Goal: Navigation & Orientation: Find specific page/section

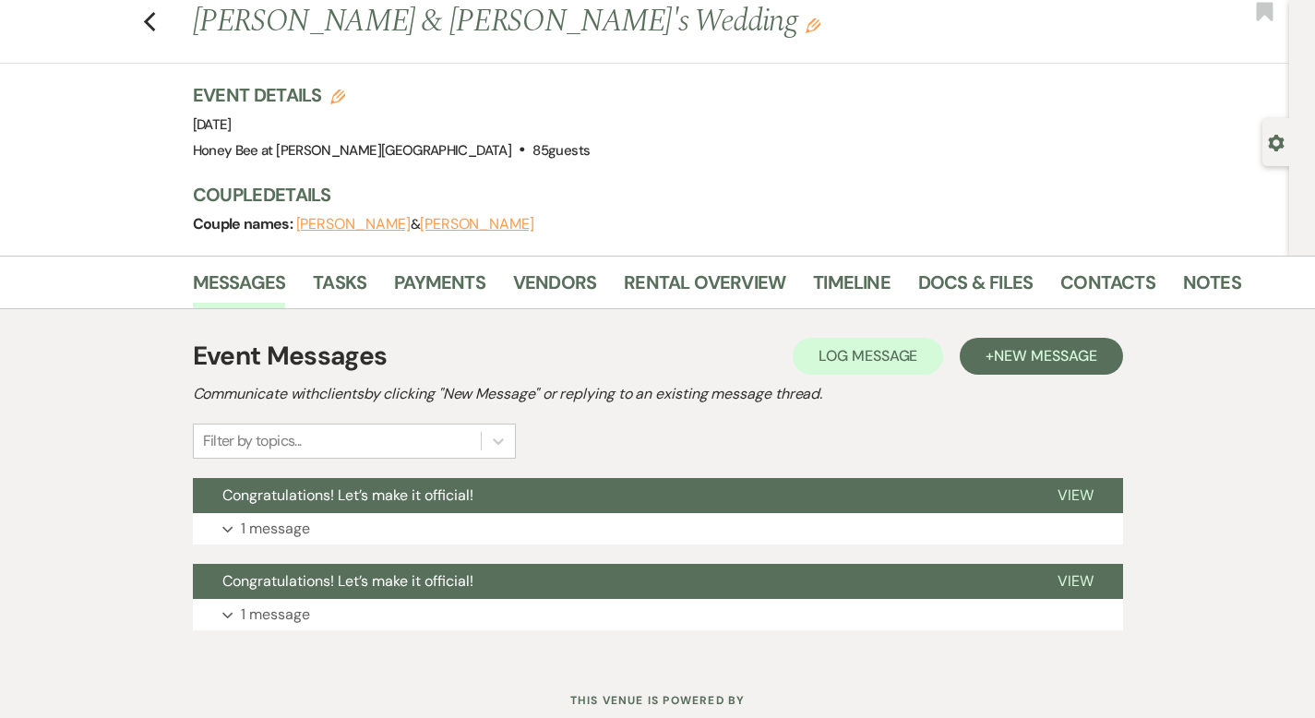
scroll to position [107, 0]
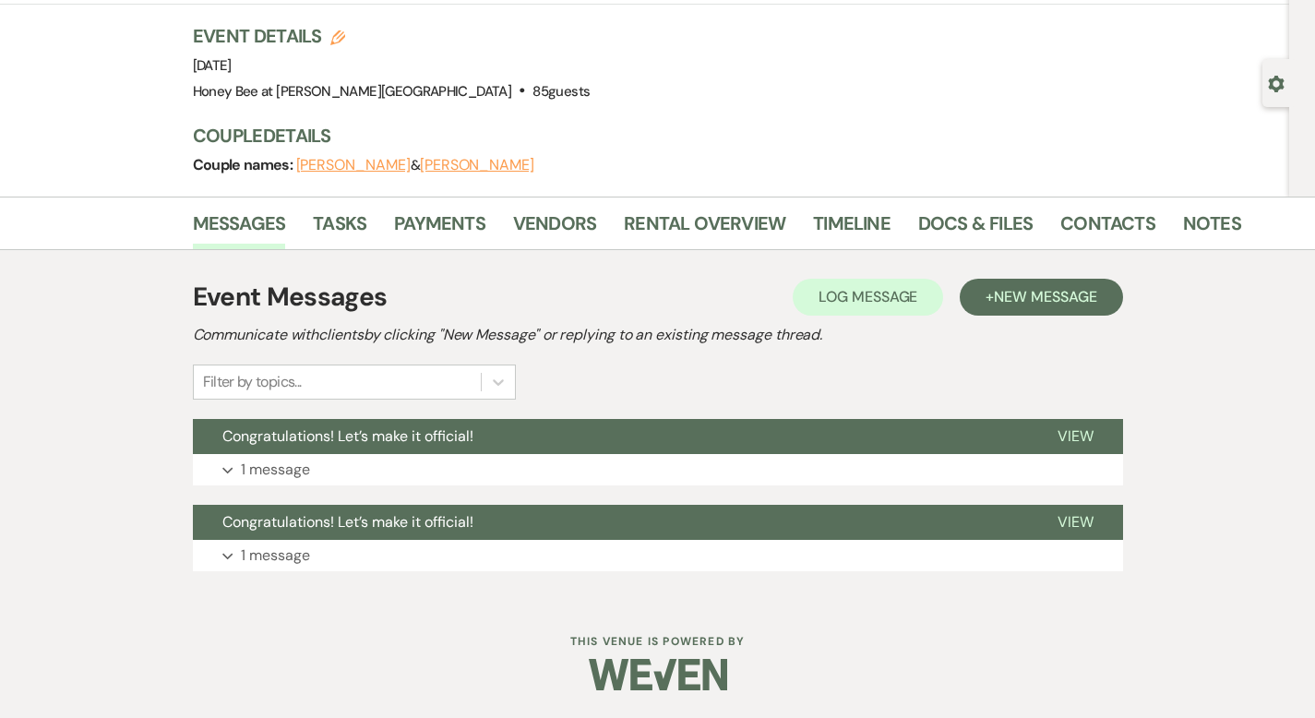
click at [539, 221] on li "Vendors" at bounding box center [568, 227] width 111 height 44
click at [513, 218] on link "Vendors" at bounding box center [554, 229] width 83 height 41
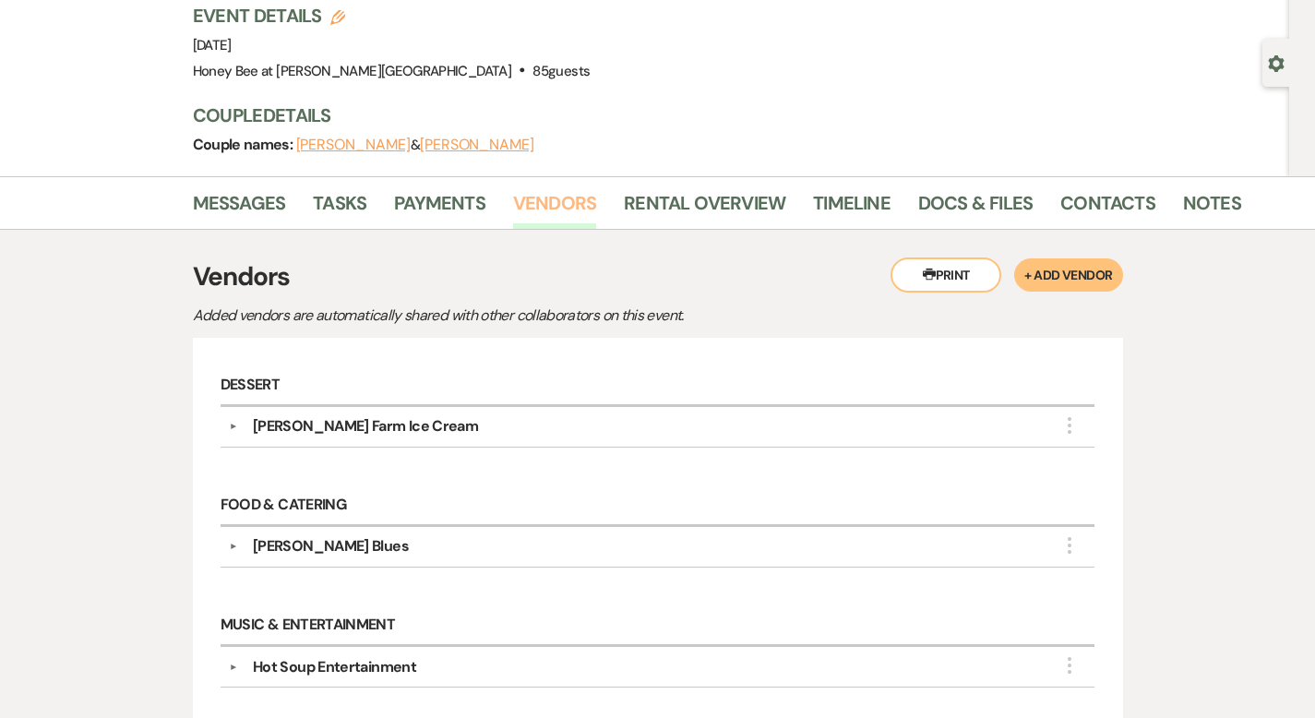
scroll to position [197, 0]
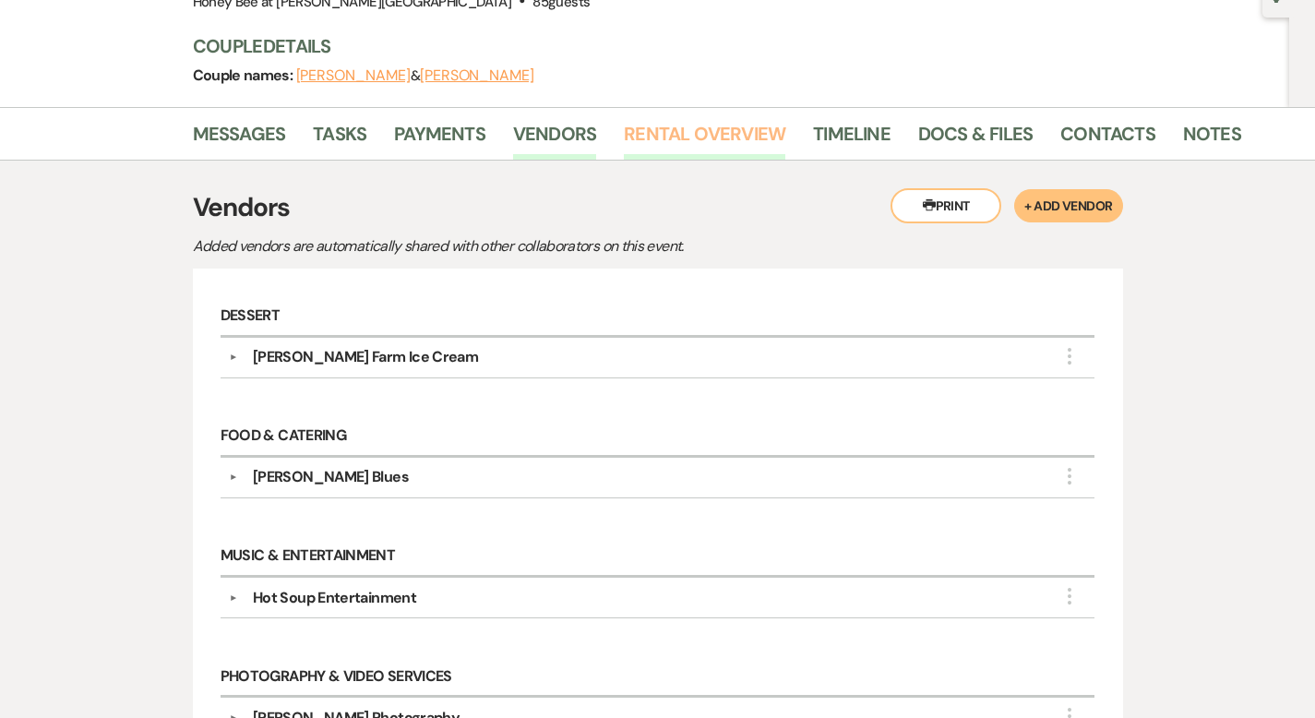
click at [668, 128] on link "Rental Overview" at bounding box center [704, 139] width 161 height 41
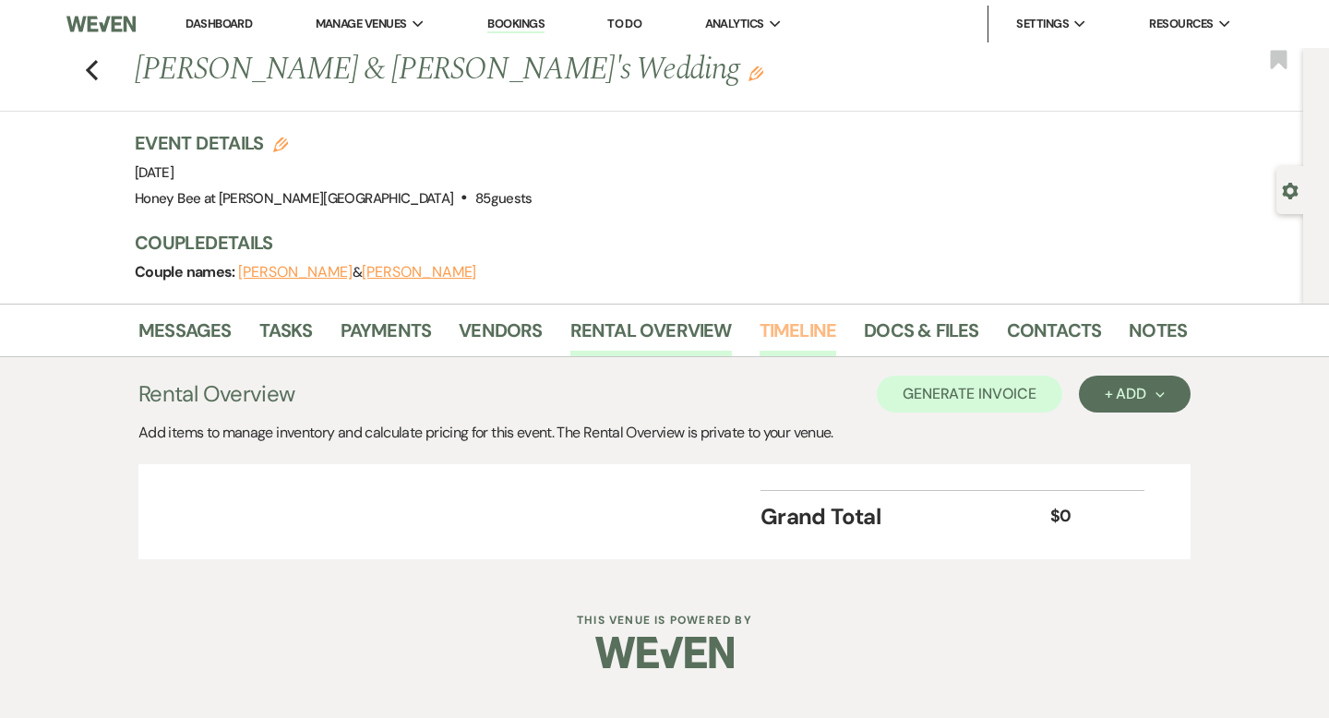
click at [796, 324] on link "Timeline" at bounding box center [798, 336] width 78 height 41
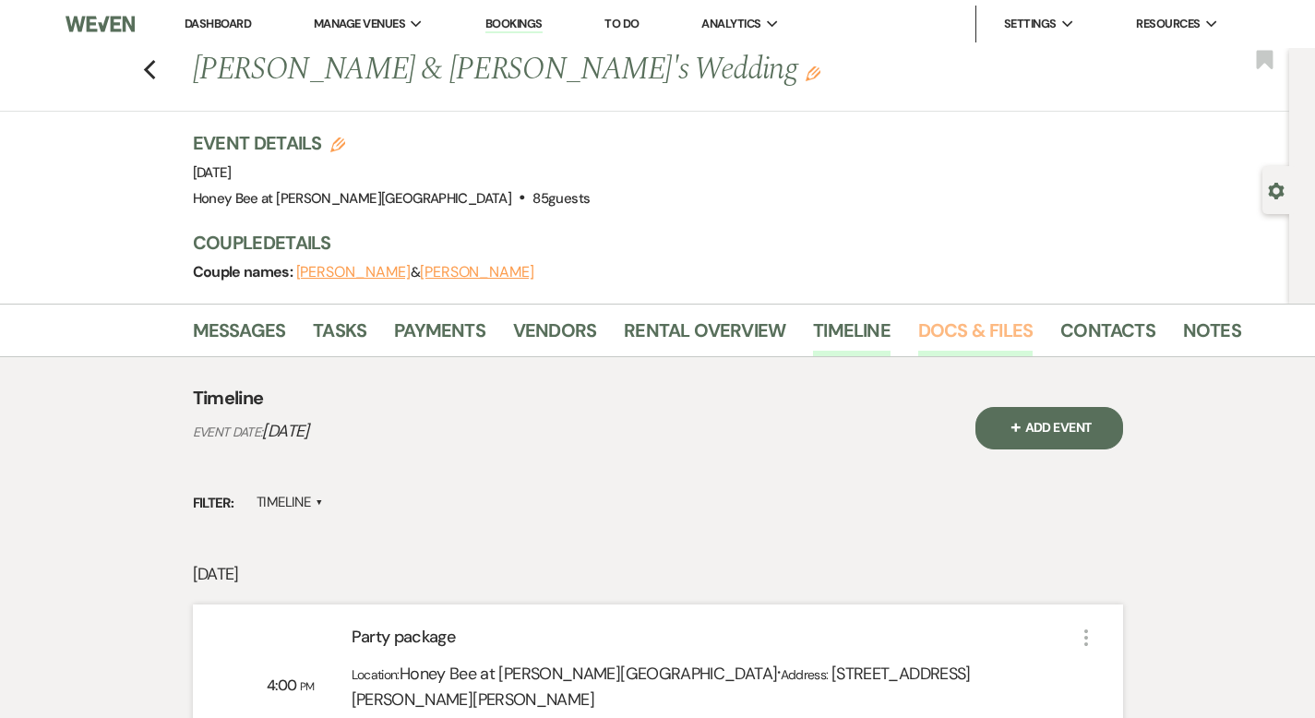
click at [936, 324] on link "Docs & Files" at bounding box center [975, 336] width 114 height 41
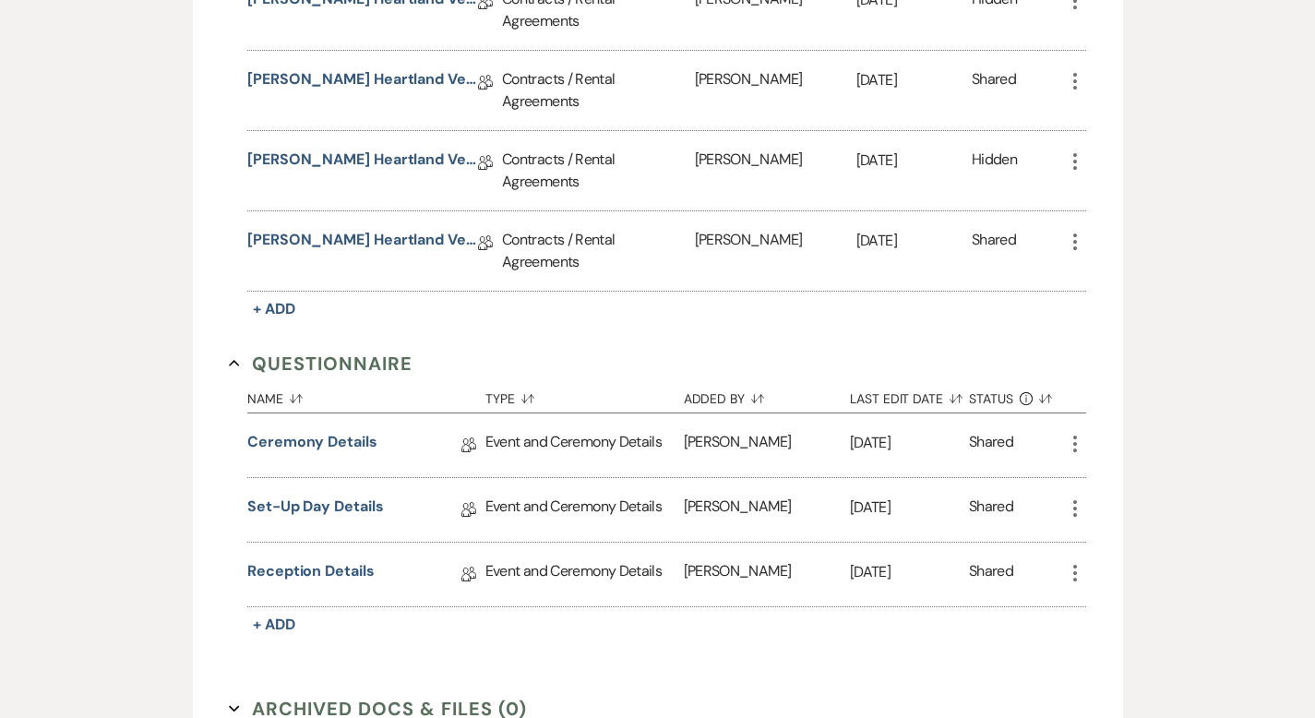
scroll to position [632, 0]
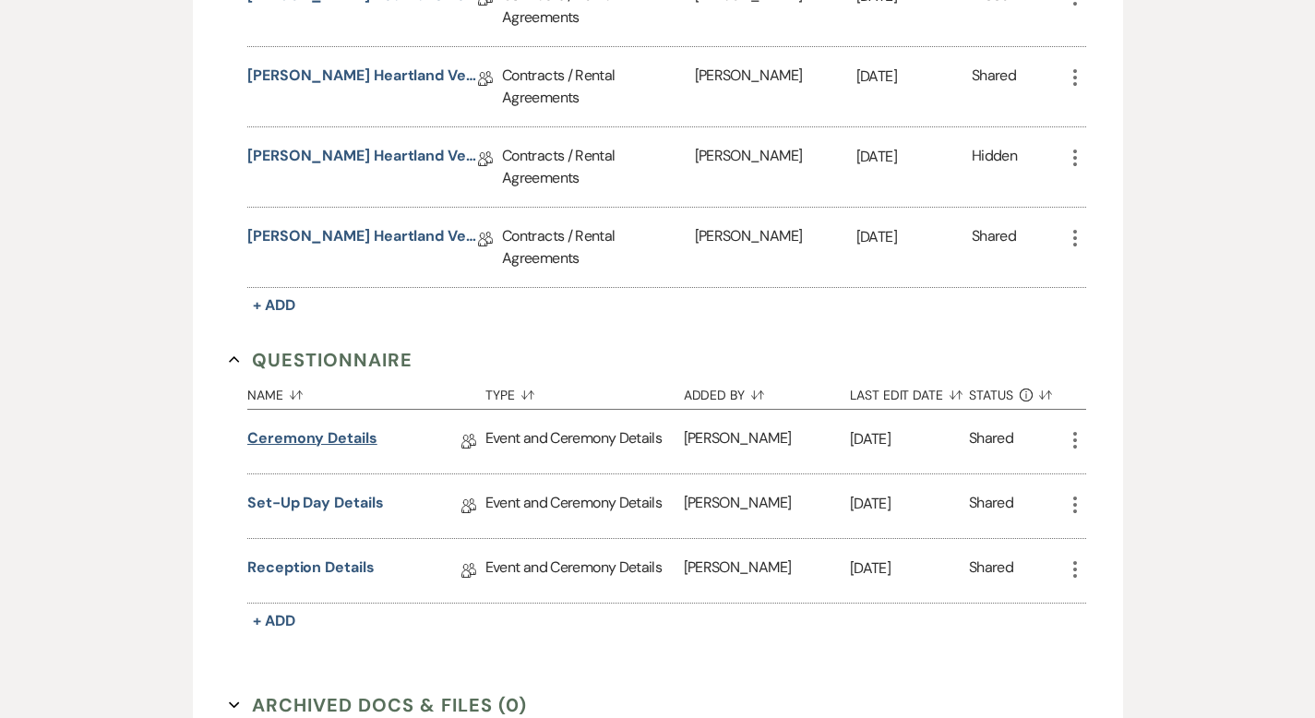
click at [269, 427] on link "Ceremony Details" at bounding box center [312, 441] width 130 height 29
